Goal: Unclear

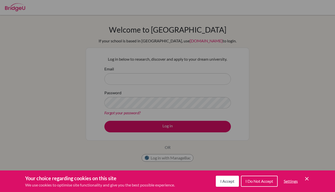
click at [194, 85] on div "Cookie Preferences" at bounding box center [167, 96] width 335 height 192
click at [228, 179] on button "I Accept" at bounding box center [227, 181] width 23 height 11
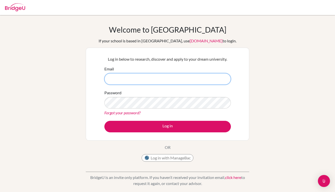
click at [178, 81] on input "Email" at bounding box center [167, 79] width 126 height 12
click at [153, 74] on input "Email" at bounding box center [167, 79] width 126 height 12
click at [10, 11] on img at bounding box center [15, 7] width 20 height 8
drag, startPoint x: 22, startPoint y: 4, endPoint x: 207, endPoint y: 10, distance: 184.5
click at [22, 4] on img at bounding box center [15, 7] width 20 height 8
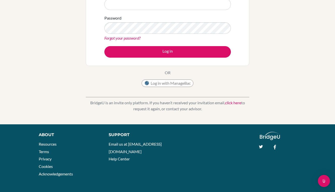
scroll to position [75, 0]
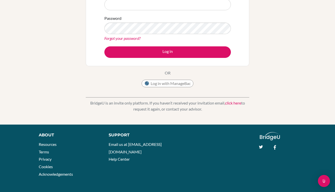
click at [47, 138] on div "About" at bounding box center [68, 135] width 59 height 6
click at [269, 137] on img at bounding box center [270, 136] width 20 height 8
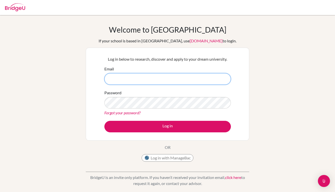
click at [223, 80] on input "Email" at bounding box center [167, 79] width 126 height 12
